Goal: Transaction & Acquisition: Purchase product/service

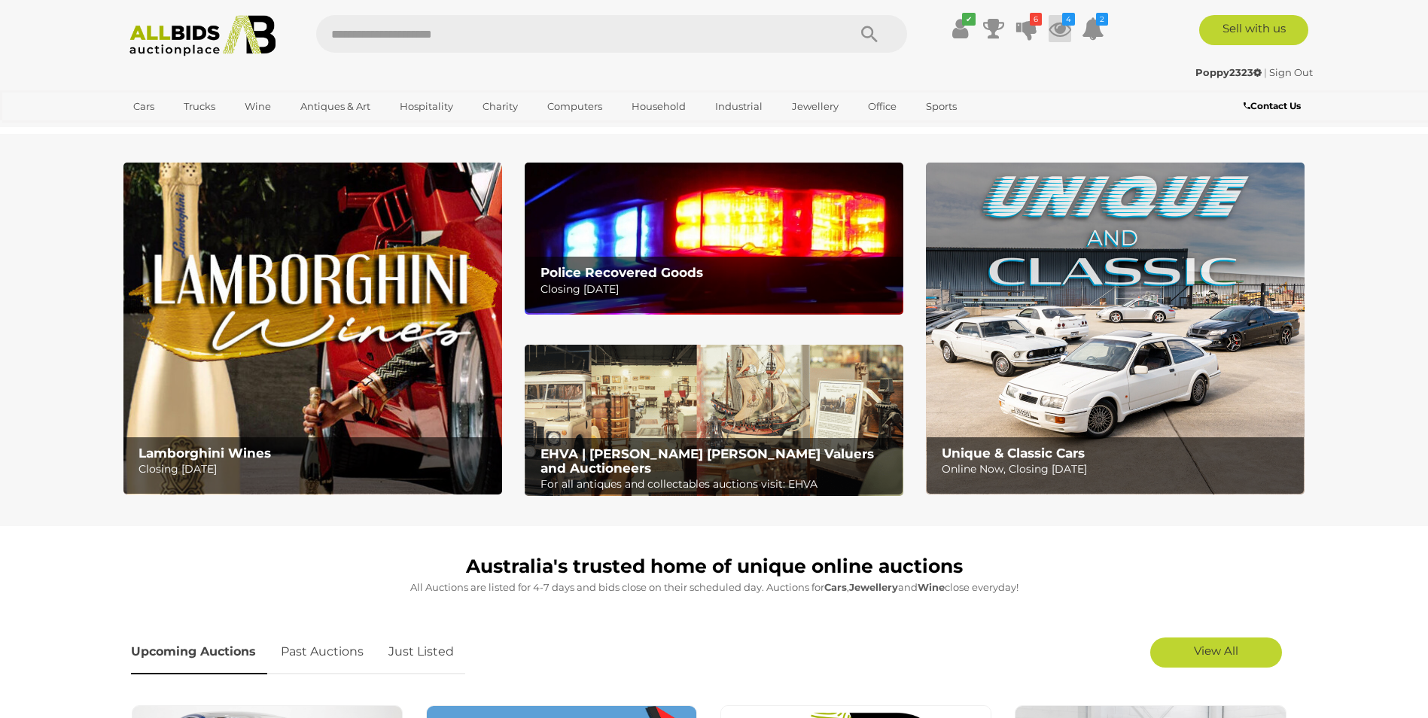
click at [1061, 27] on icon at bounding box center [1060, 28] width 23 height 27
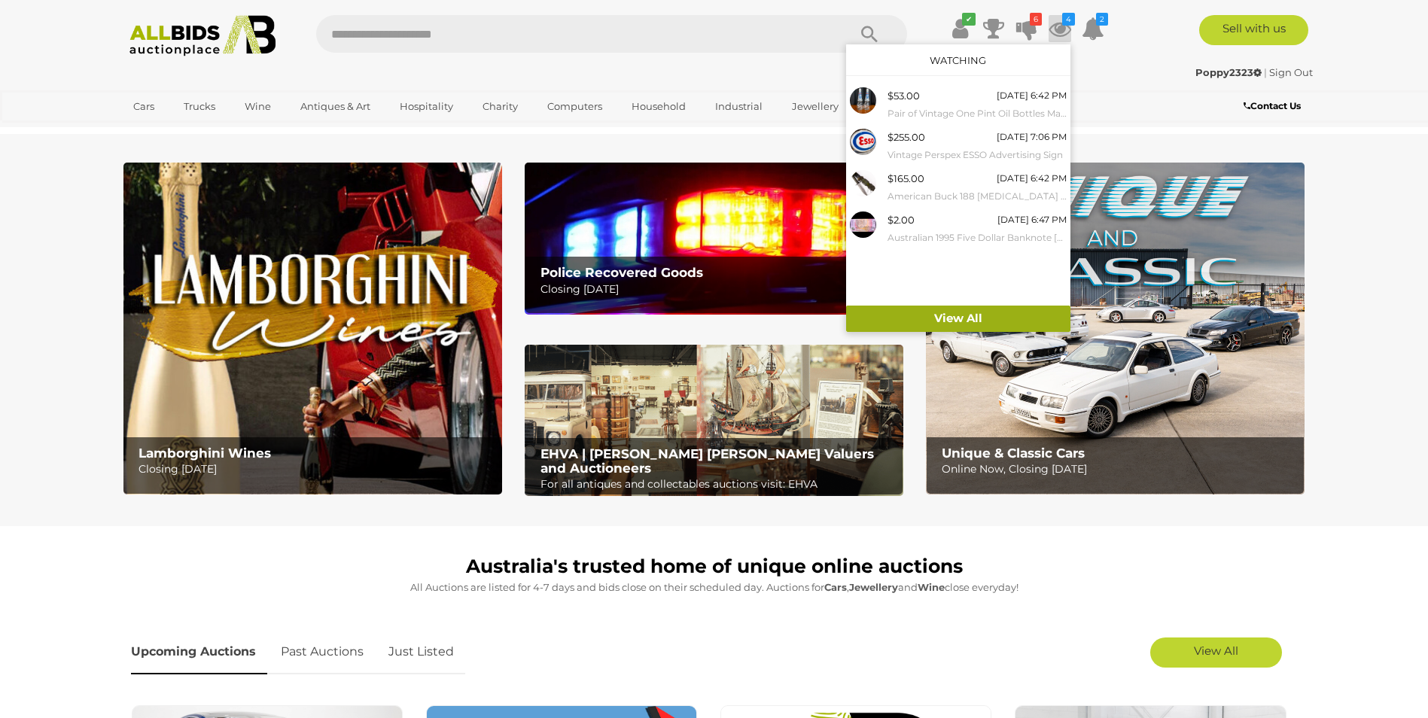
click at [967, 316] on link "View All" at bounding box center [958, 319] width 224 height 26
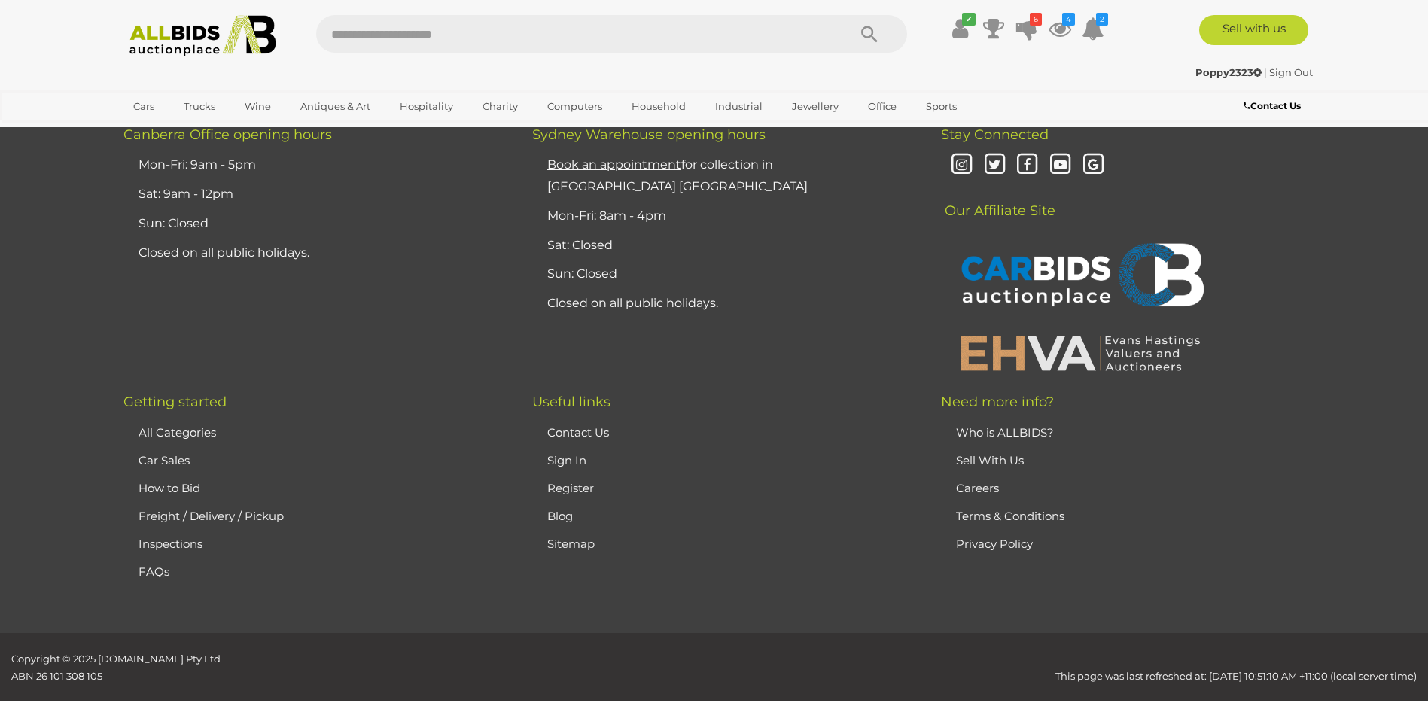
scroll to position [3840, 0]
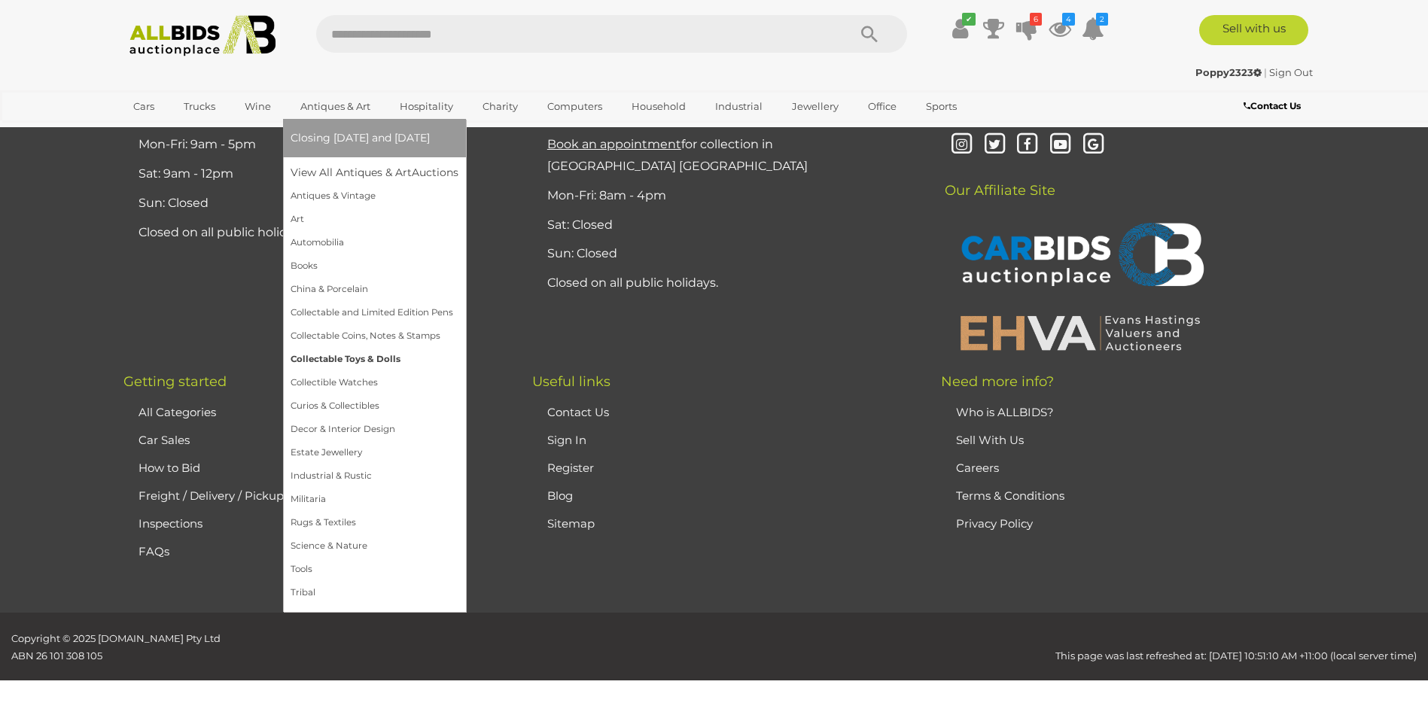
click at [345, 360] on link "Collectable Toys & Dolls" at bounding box center [375, 359] width 168 height 23
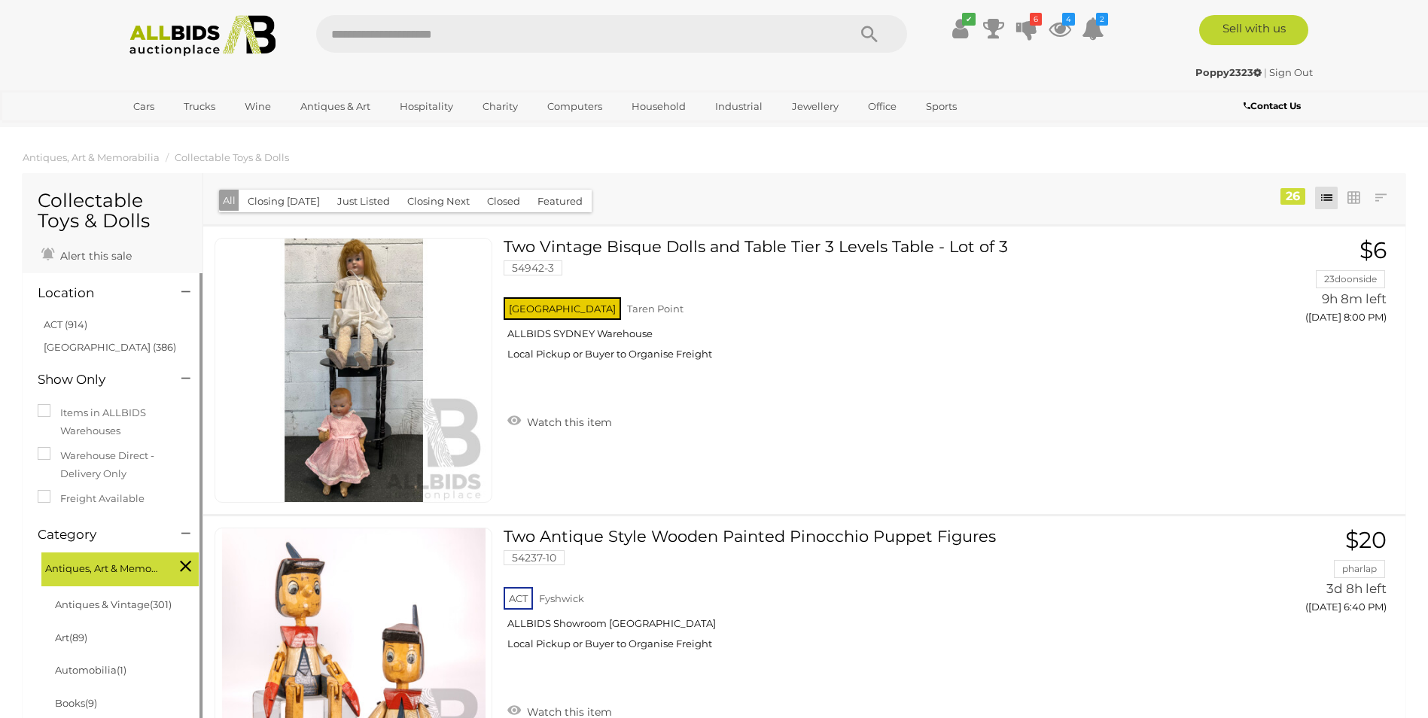
click at [98, 328] on li "ACT (914)" at bounding box center [114, 325] width 146 height 22
click at [75, 328] on link "ACT (914)" at bounding box center [66, 325] width 44 height 12
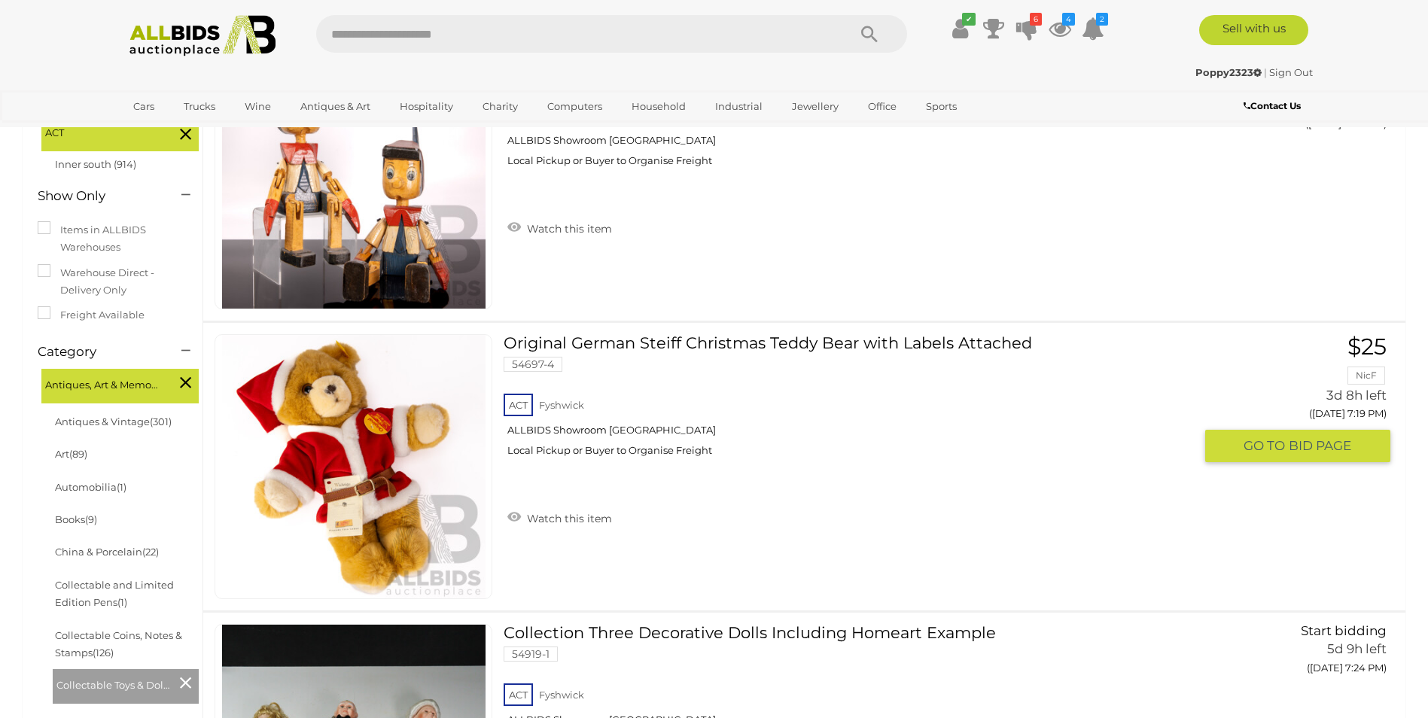
scroll to position [151, 0]
